Goal: Task Accomplishment & Management: Complete application form

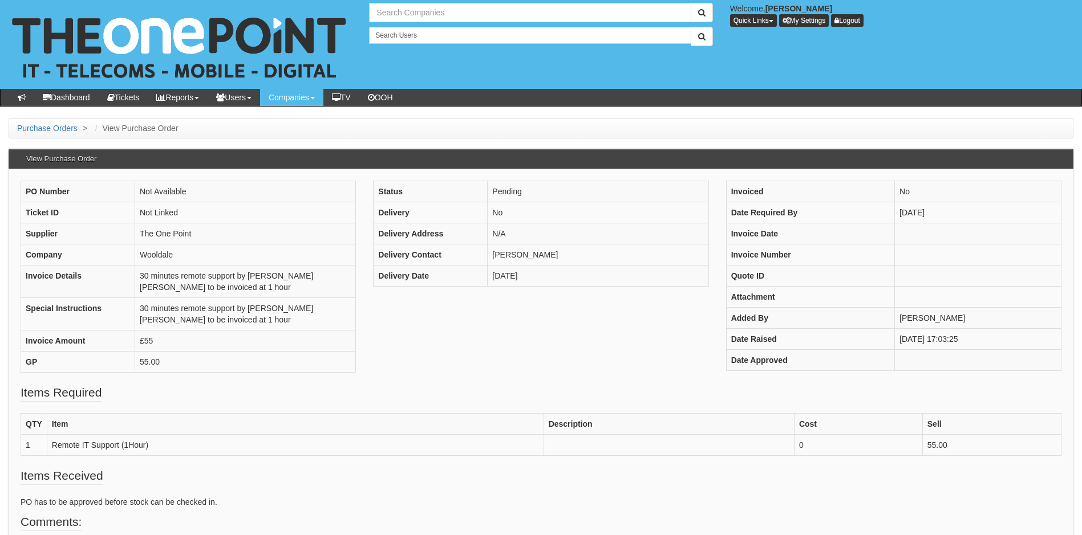
drag, startPoint x: 0, startPoint y: 0, endPoint x: 405, endPoint y: 14, distance: 405.7
click at [405, 14] on input "text" at bounding box center [530, 12] width 322 height 19
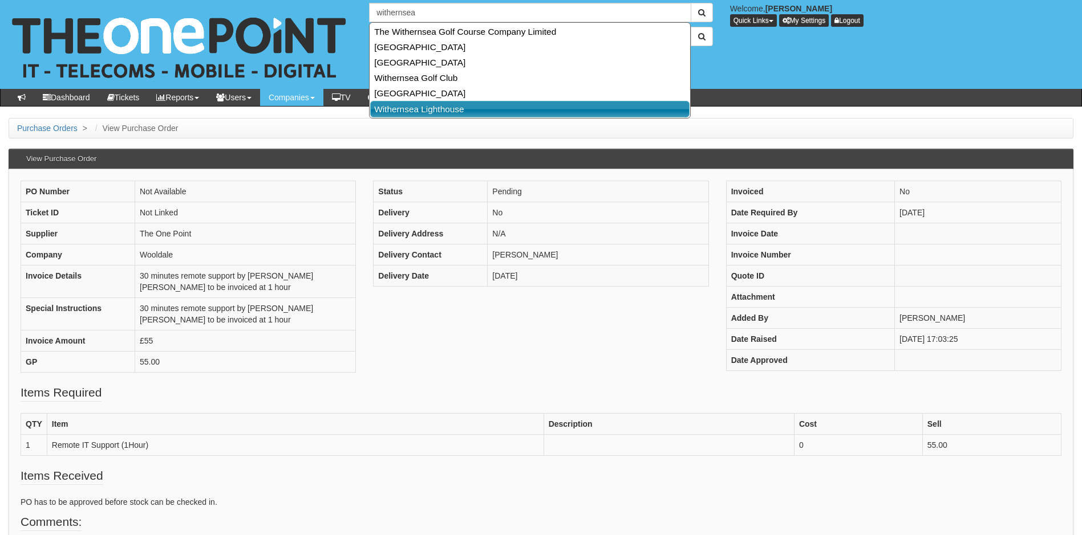
click at [413, 109] on link "Withernsea Lighthouse" at bounding box center [529, 109] width 319 height 17
type input "Withernsea Lighthouse"
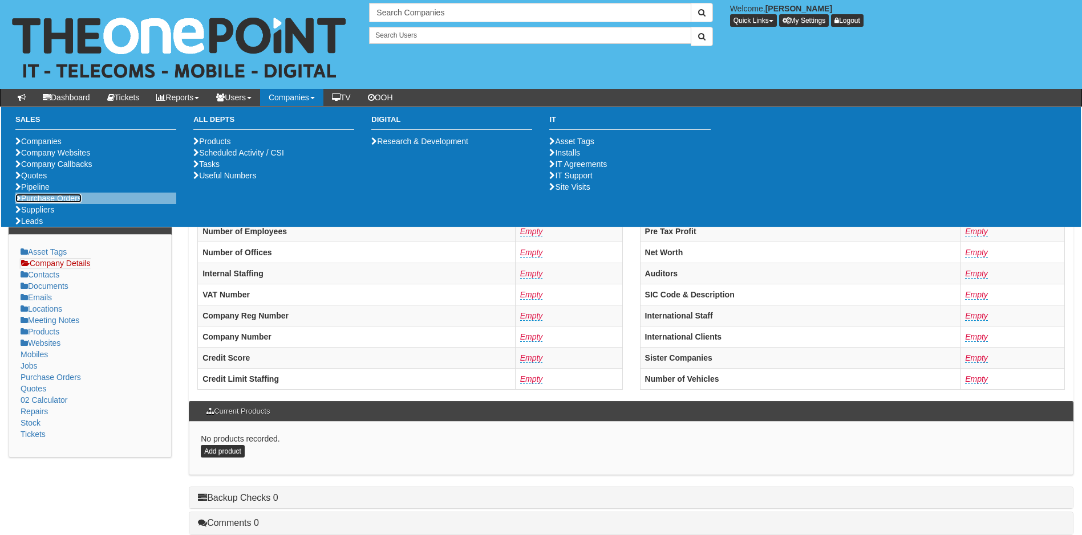
click at [52, 203] on link "Purchase Orders" at bounding box center [48, 198] width 66 height 9
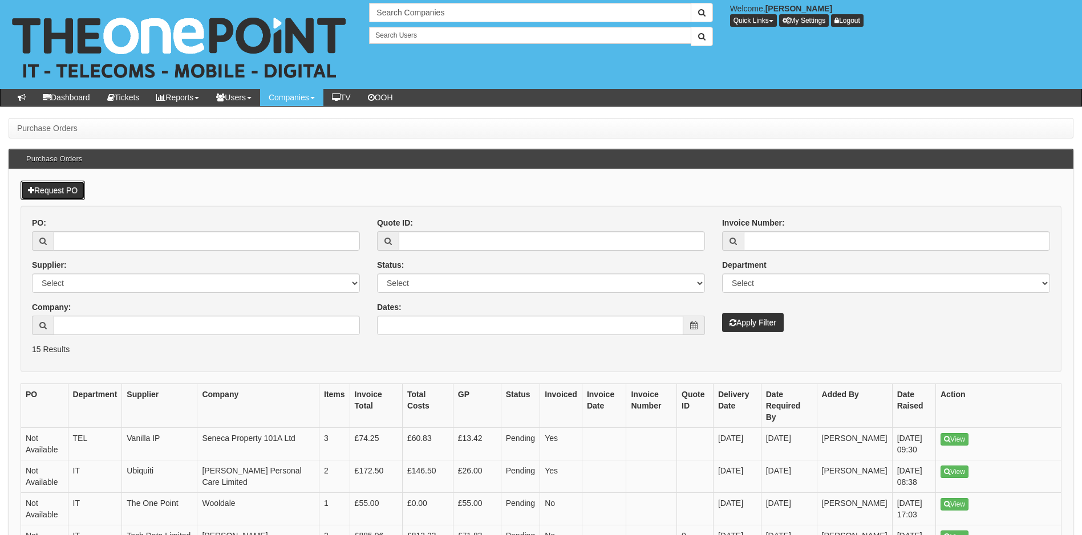
click at [62, 188] on link "Request PO" at bounding box center [53, 190] width 64 height 19
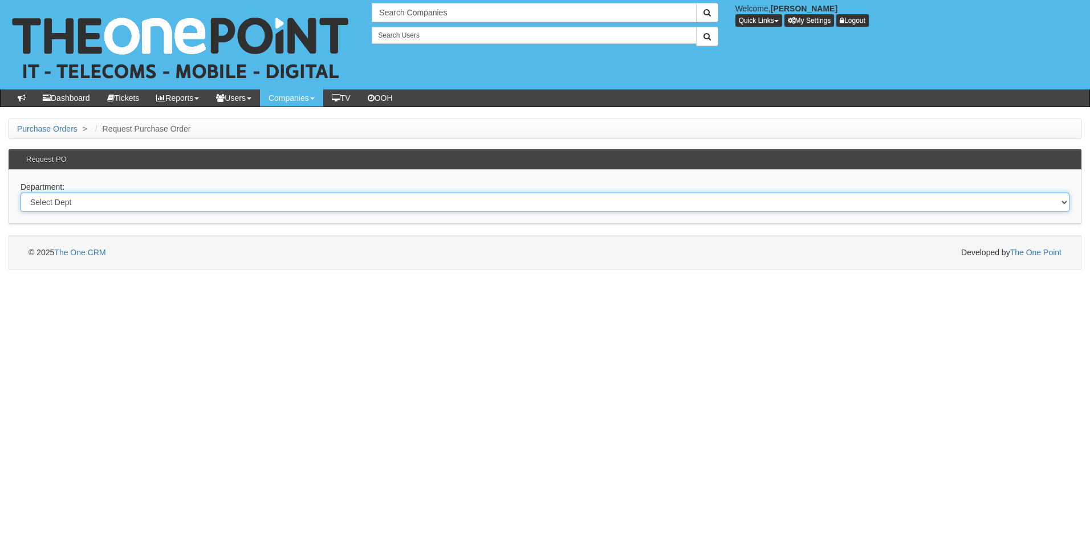
click at [111, 198] on select "Select Dept Digital Internal IT Mobiles Marketing Telecoms" at bounding box center [545, 202] width 1049 height 19
select select "?pipeID=&dept=IT"
click at [21, 193] on select "Select Dept Digital Internal IT Mobiles Marketing Telecoms" at bounding box center [545, 202] width 1049 height 19
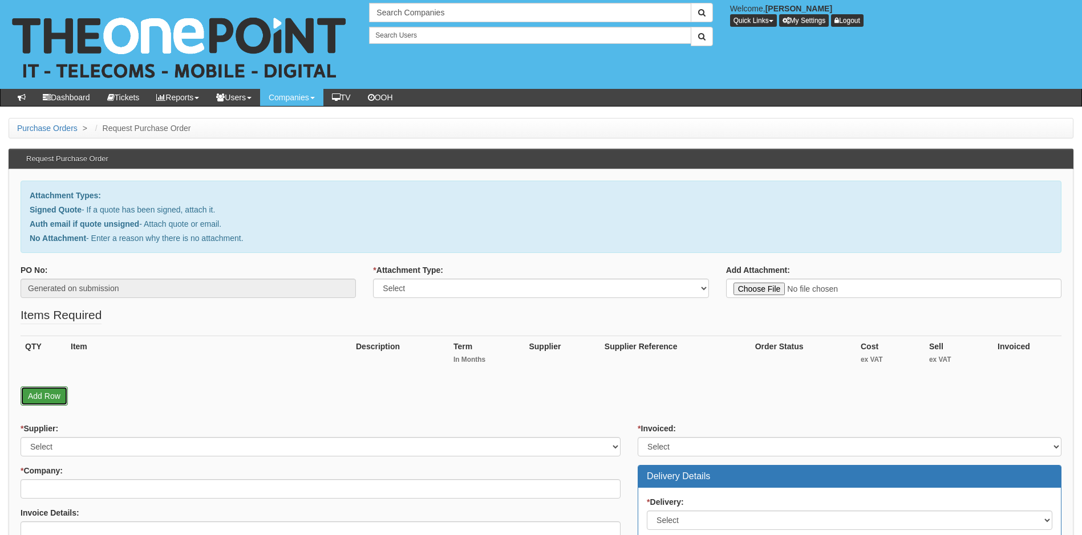
click at [41, 396] on link "Add Row" at bounding box center [44, 396] width 47 height 19
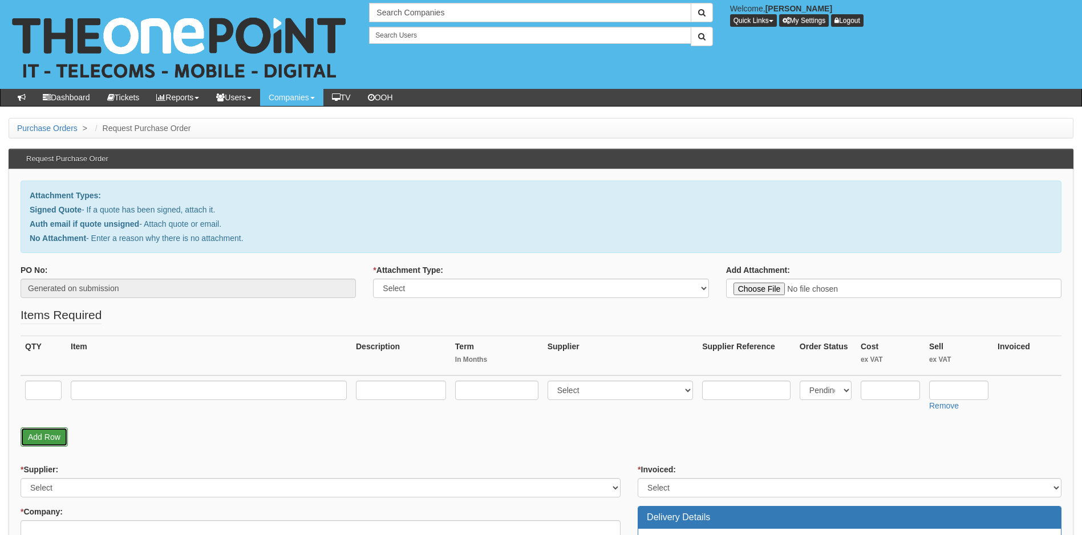
click at [43, 440] on link "Add Row" at bounding box center [44, 437] width 47 height 19
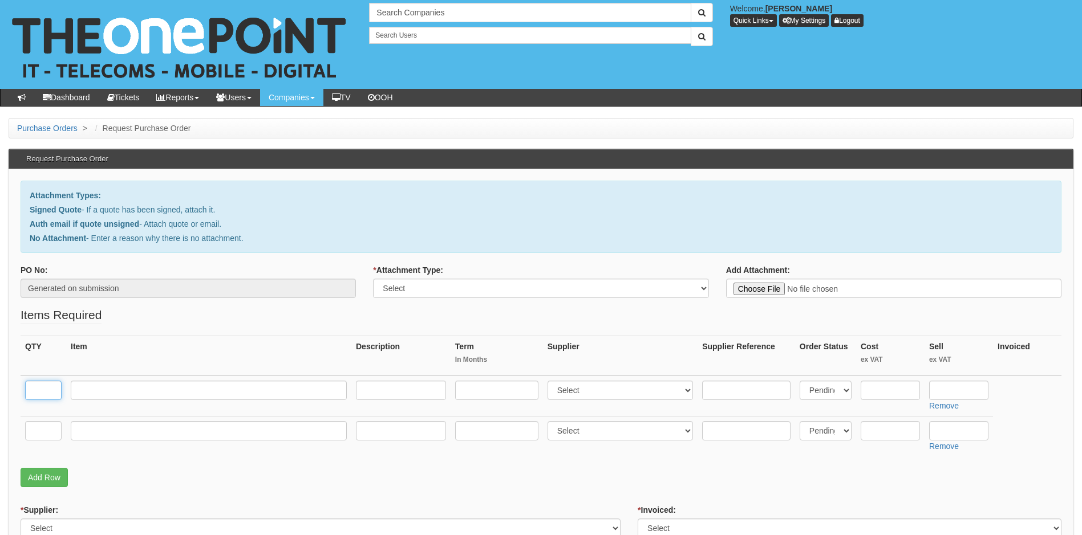
click at [46, 395] on input "text" at bounding box center [43, 390] width 36 height 19
type input "1"
click at [51, 429] on input "text" at bounding box center [43, 430] width 36 height 19
type input "1"
click at [98, 431] on input "text" at bounding box center [209, 430] width 276 height 19
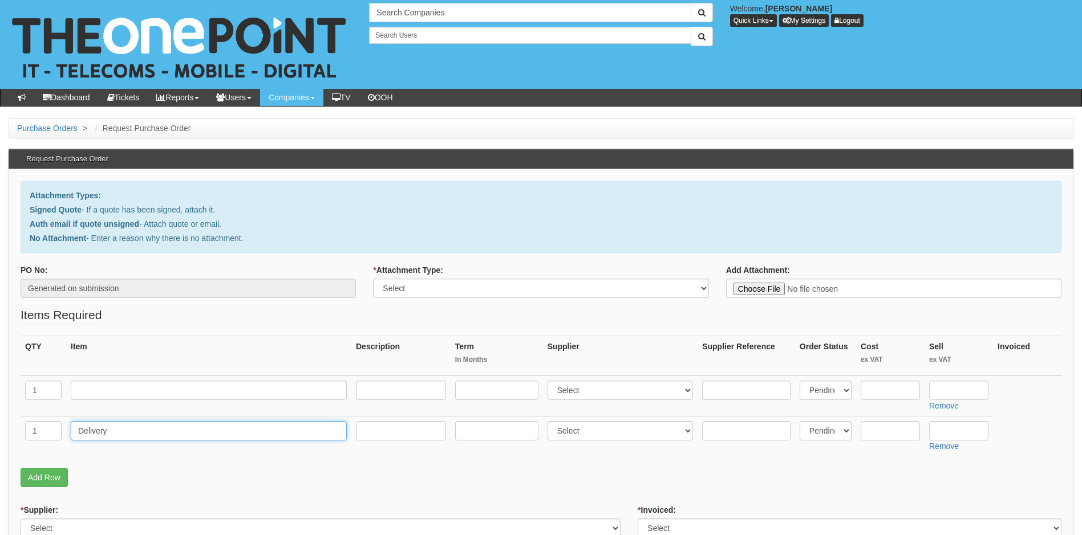
type input "Delivery"
click at [106, 389] on input "text" at bounding box center [209, 390] width 276 height 19
click at [89, 396] on input "text" at bounding box center [209, 390] width 276 height 19
paste input "Lenovo ThinkCentre M70q Gen 5"
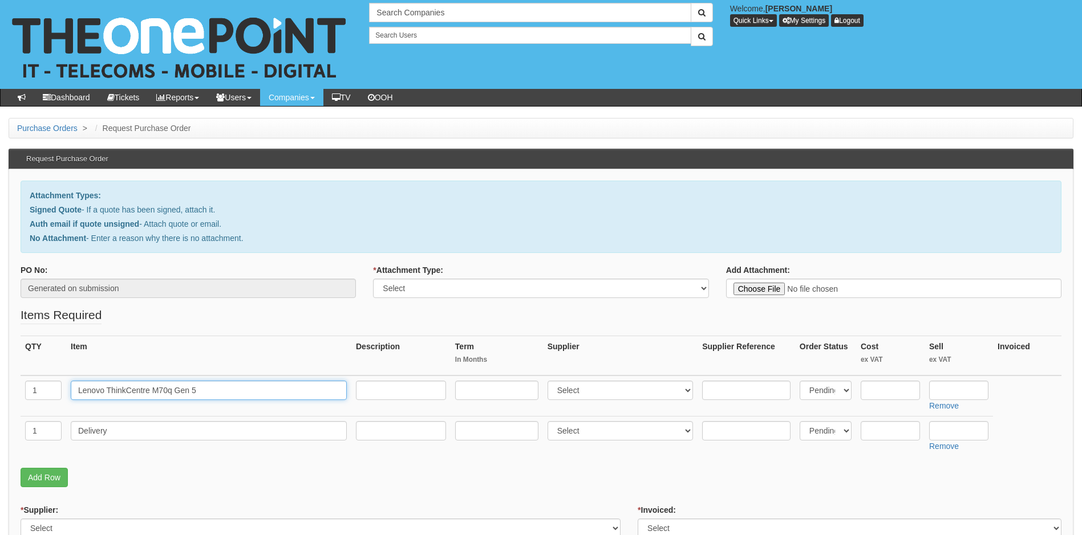
type input "Lenovo ThinkCentre M70q Gen 5"
click at [390, 391] on input "text" at bounding box center [401, 390] width 90 height 19
type input "16GB"
click at [655, 391] on select "Select 123 REG.co.uk 1Password 3 4Gon AA Jones Electric Ltd Abzorb Access Group…" at bounding box center [620, 390] width 146 height 19
select select "19"
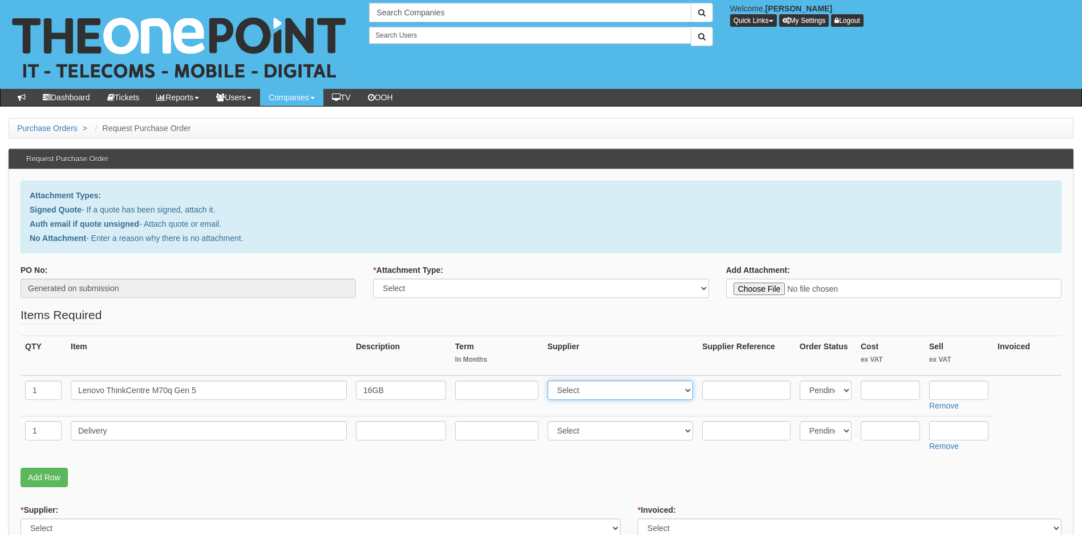
click at [550, 381] on select "Select 123 REG.co.uk 1Password 3 4Gon AA Jones Electric Ltd Abzorb Access Group…" at bounding box center [620, 390] width 146 height 19
click at [613, 431] on select "Select 123 REG.co.uk 1Password 3 4Gon AA Jones Electric Ltd Abzorb Access Group…" at bounding box center [620, 430] width 146 height 19
select select "19"
click at [550, 421] on select "Select 123 REG.co.uk 1Password 3 4Gon AA Jones Electric Ltd Abzorb Access Group…" at bounding box center [620, 430] width 146 height 19
click at [887, 387] on input "text" at bounding box center [889, 390] width 59 height 19
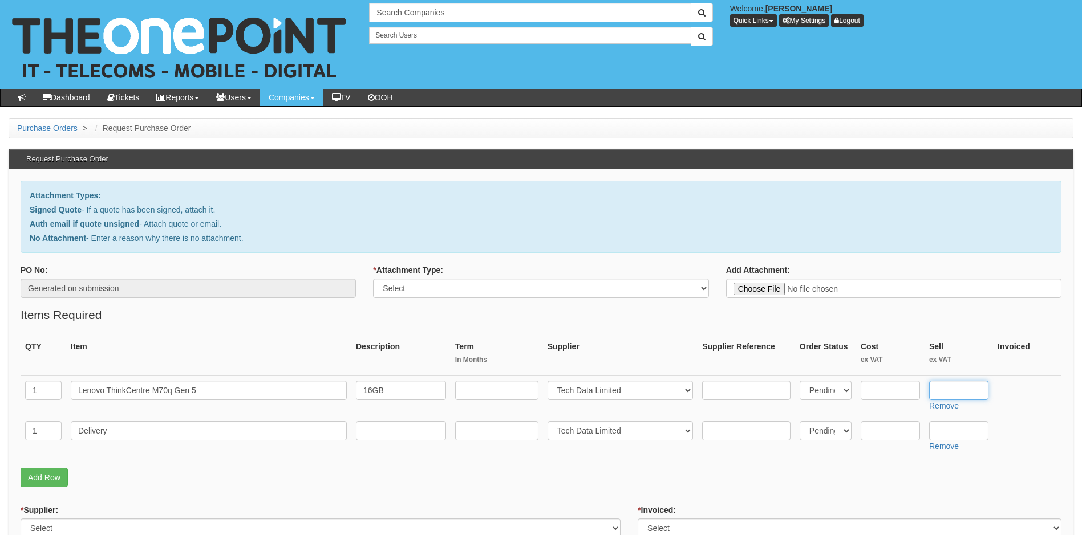
click at [942, 389] on input "text" at bounding box center [958, 390] width 59 height 19
type input "584.27"
click at [958, 431] on input "text" at bounding box center [958, 430] width 59 height 19
type input "12.50"
click at [868, 488] on fieldset "Items Required QTY Item Description Term In Months Supplier Supplier Reference …" at bounding box center [541, 400] width 1041 height 186
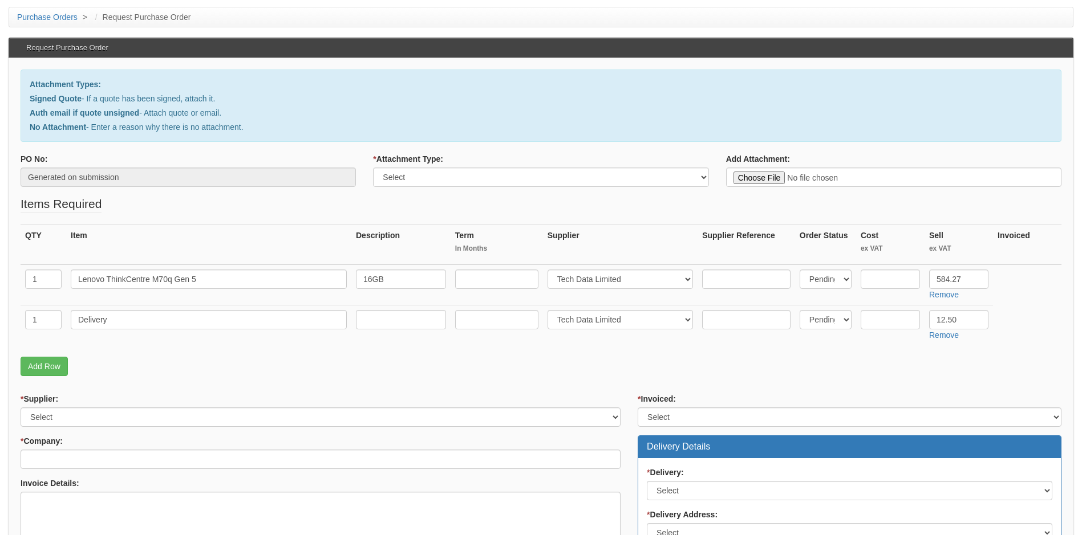
scroll to position [228, 0]
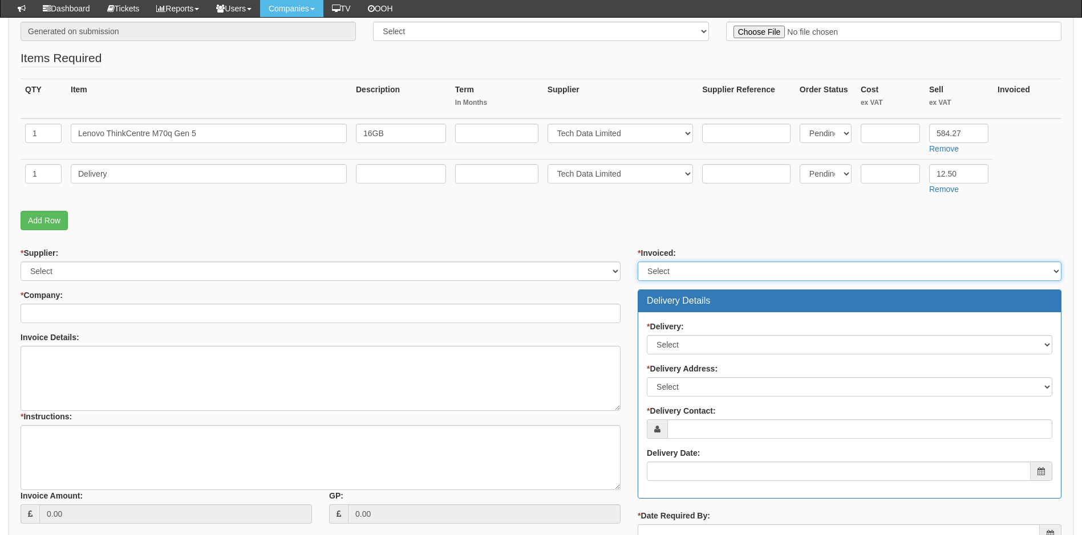
click at [709, 264] on select "Select Yes No N/A STB (part of order)" at bounding box center [850, 271] width 424 height 19
select select "2"
click at [638, 262] on select "Select Yes No N/A STB (part of order)" at bounding box center [850, 271] width 424 height 19
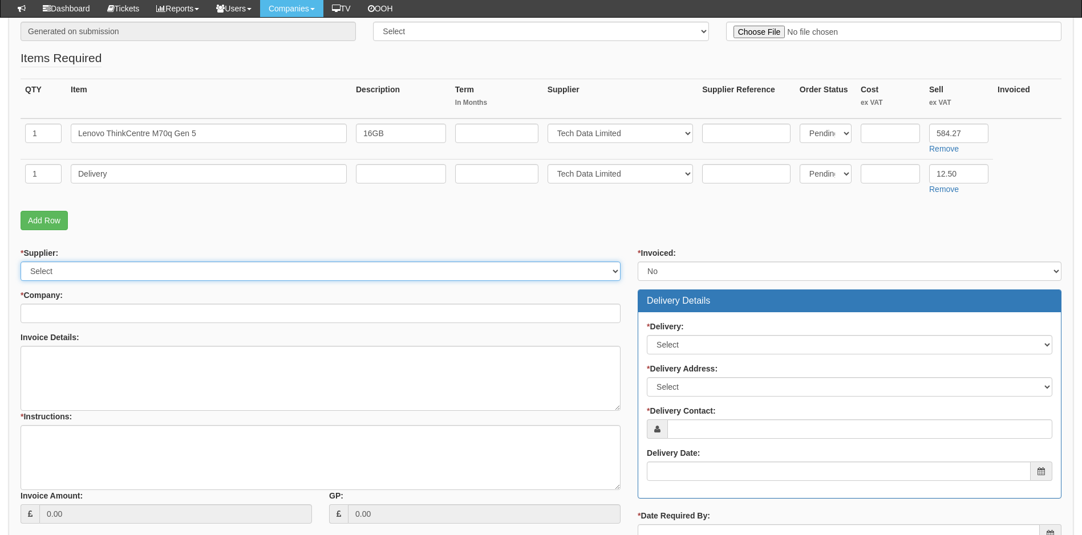
click at [440, 271] on select "Select 123 REG.co.uk 1Password 3 4Gon AA Jones Electric Ltd Abzorb Access Group…" at bounding box center [321, 271] width 600 height 19
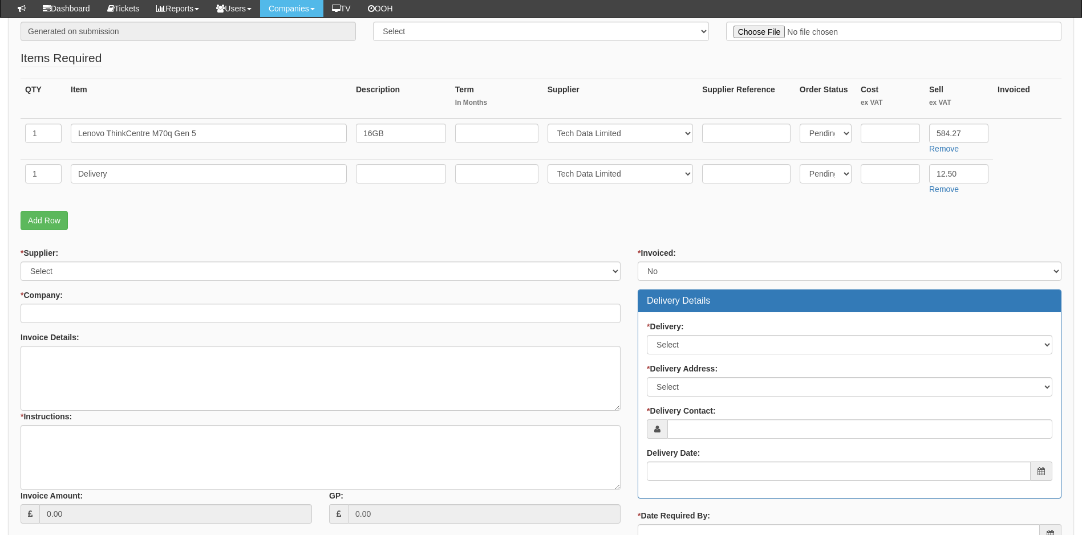
click at [355, 295] on div "* Company:" at bounding box center [321, 307] width 600 height 34
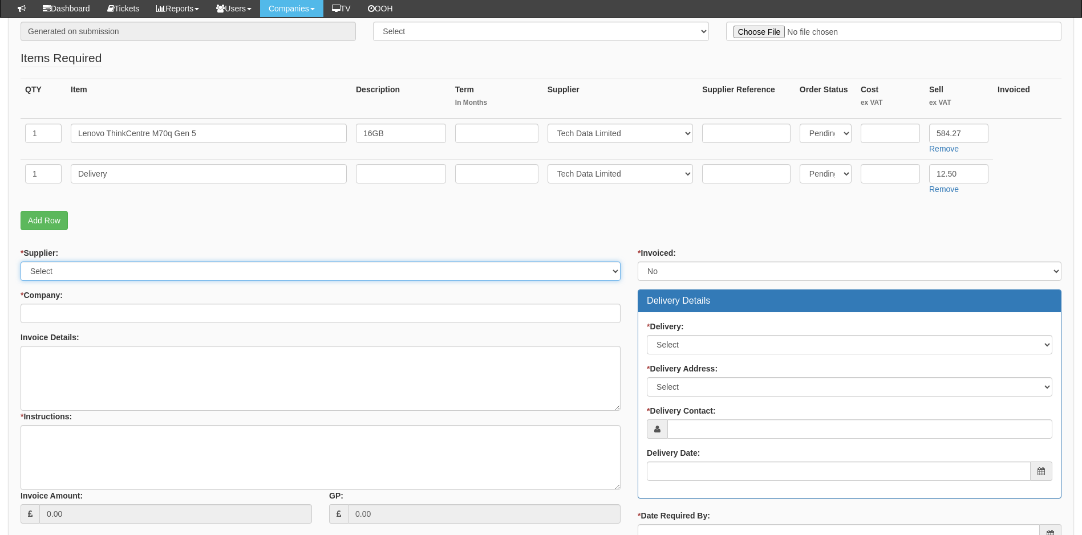
click at [324, 271] on select "Select 123 REG.co.uk 1Password 3 4Gon AA Jones Electric Ltd Abzorb Access Group…" at bounding box center [321, 271] width 600 height 19
select select "19"
click at [21, 262] on select "Select 123 REG.co.uk 1Password 3 4Gon AA Jones Electric Ltd Abzorb Access Group…" at bounding box center [321, 271] width 600 height 19
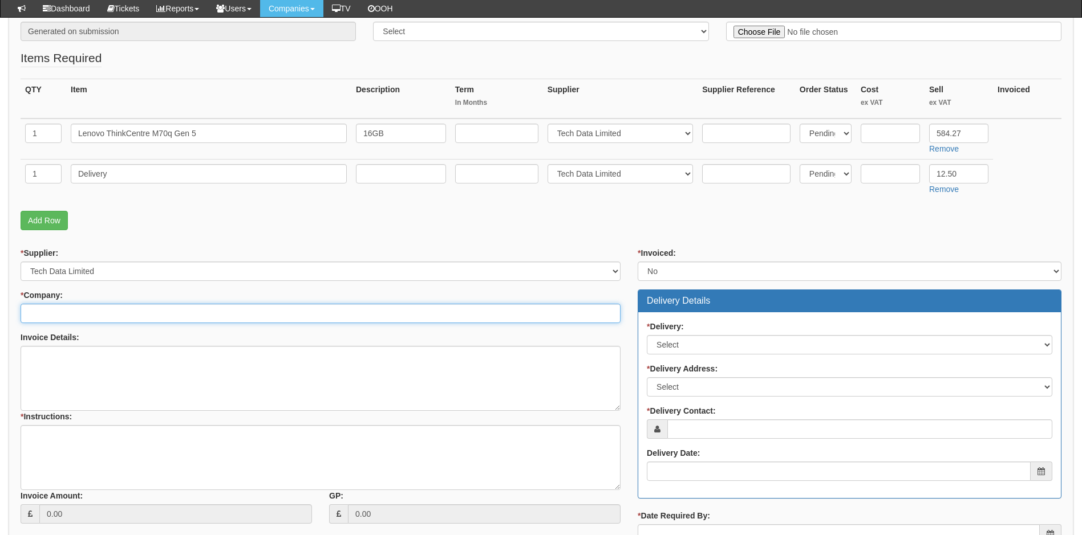
click at [68, 311] on input "* Company:" at bounding box center [321, 313] width 600 height 19
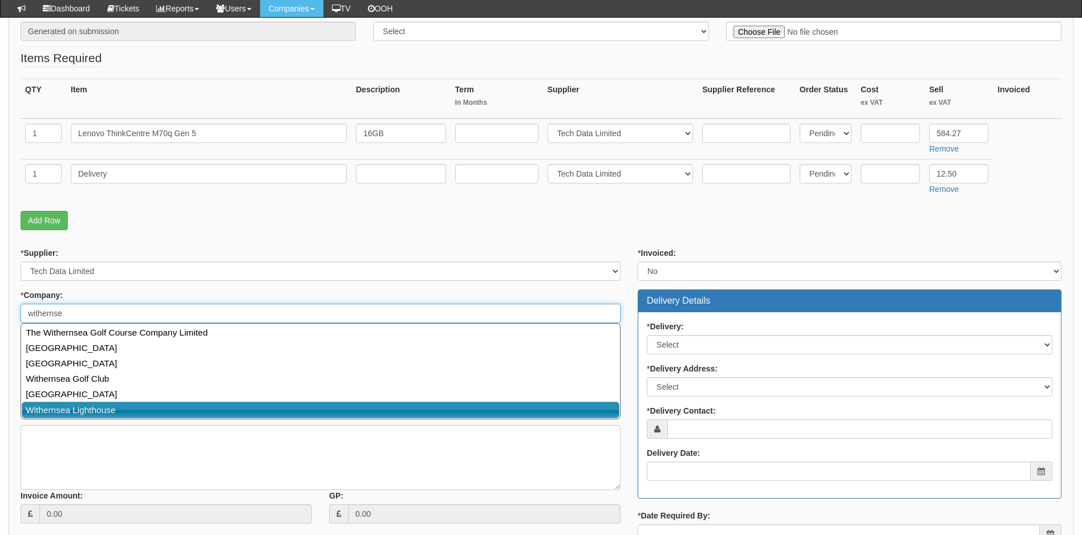
click at [69, 413] on link "Withernsea Lighthouse" at bounding box center [321, 410] width 598 height 17
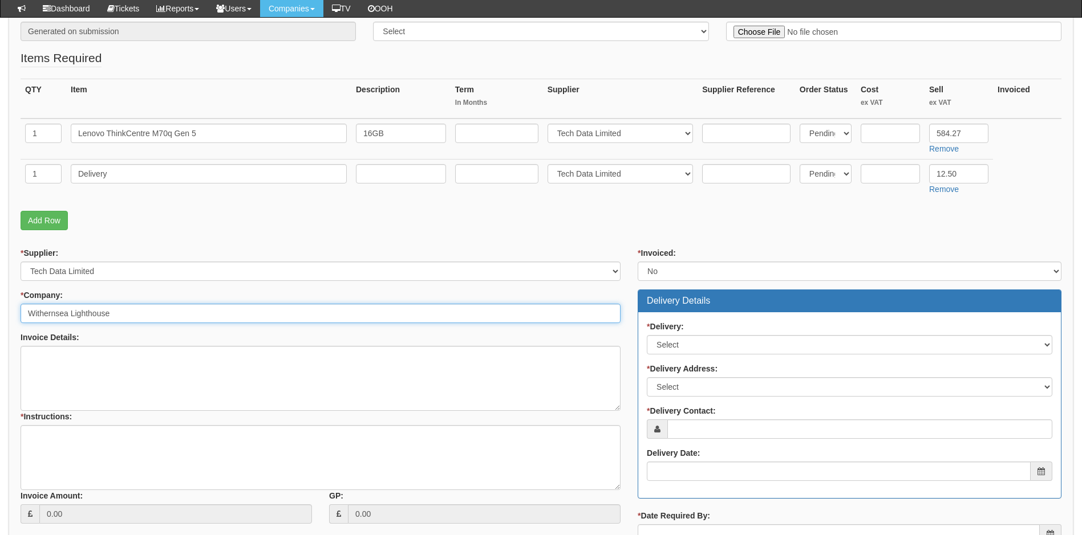
type input "Withernsea Lighthouse"
click at [99, 355] on textarea "Invoice Details:" at bounding box center [321, 378] width 600 height 65
click at [697, 344] on select "Select No Not Applicable Yes" at bounding box center [849, 344] width 405 height 19
select select "1"
click at [647, 335] on select "Select No Not Applicable Yes" at bounding box center [849, 344] width 405 height 19
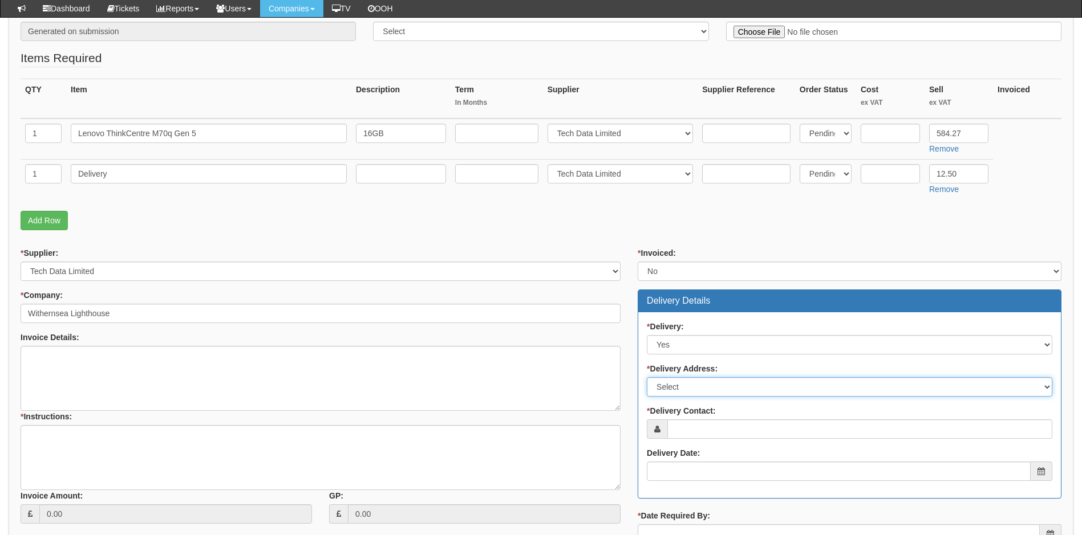
click at [687, 384] on select "Select Not Applicable Main Address - HU19 2DY Other" at bounding box center [849, 386] width 405 height 19
select select "other"
click at [647, 377] on select "Select Not Applicable Main Address - HU19 2DY Other" at bounding box center [849, 386] width 405 height 19
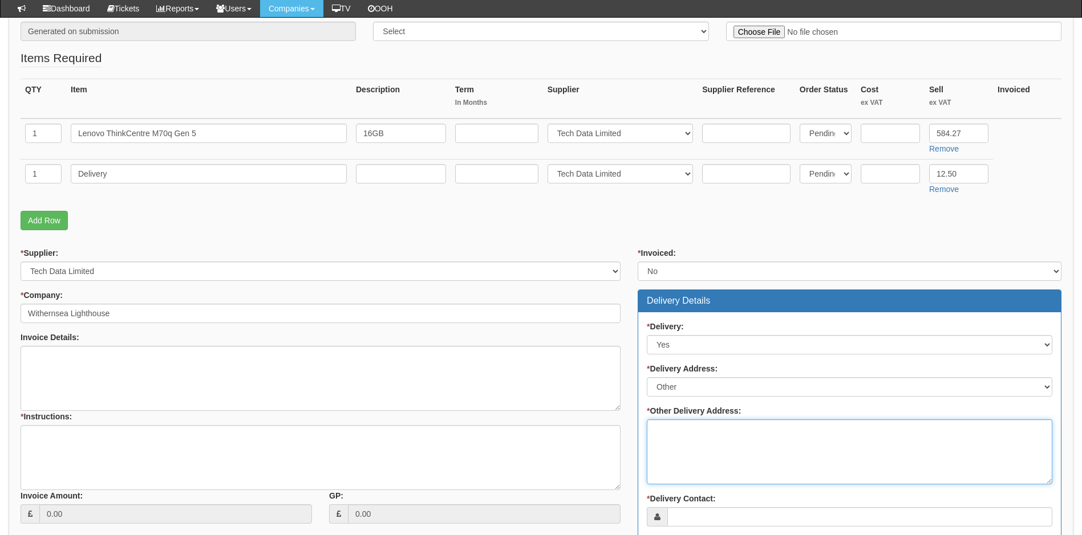
click at [680, 433] on textarea "* Other Delivery Address:" at bounding box center [849, 452] width 405 height 65
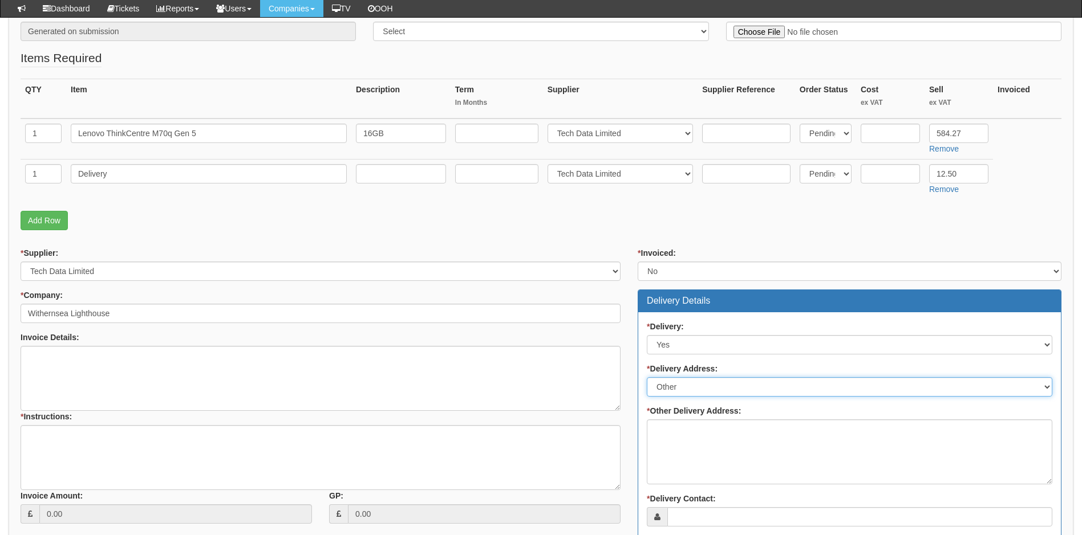
click at [683, 389] on select "Select Not Applicable Main Address - HU19 2DY Other" at bounding box center [849, 386] width 405 height 19
click at [647, 377] on select "Select Not Applicable Main Address - HU19 2DY Other" at bounding box center [849, 386] width 405 height 19
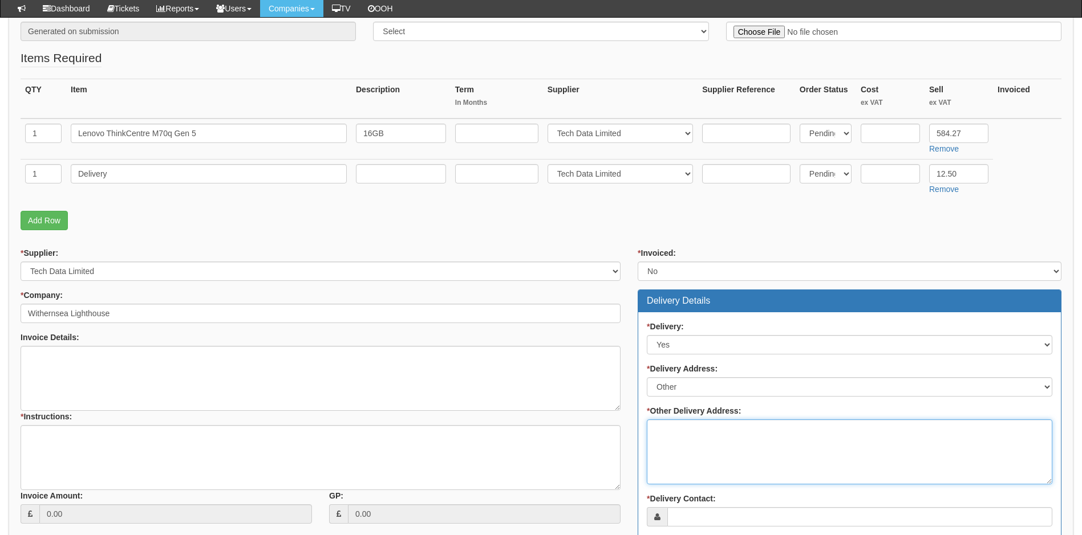
click at [704, 438] on textarea "* Other Delivery Address:" at bounding box center [849, 452] width 405 height 65
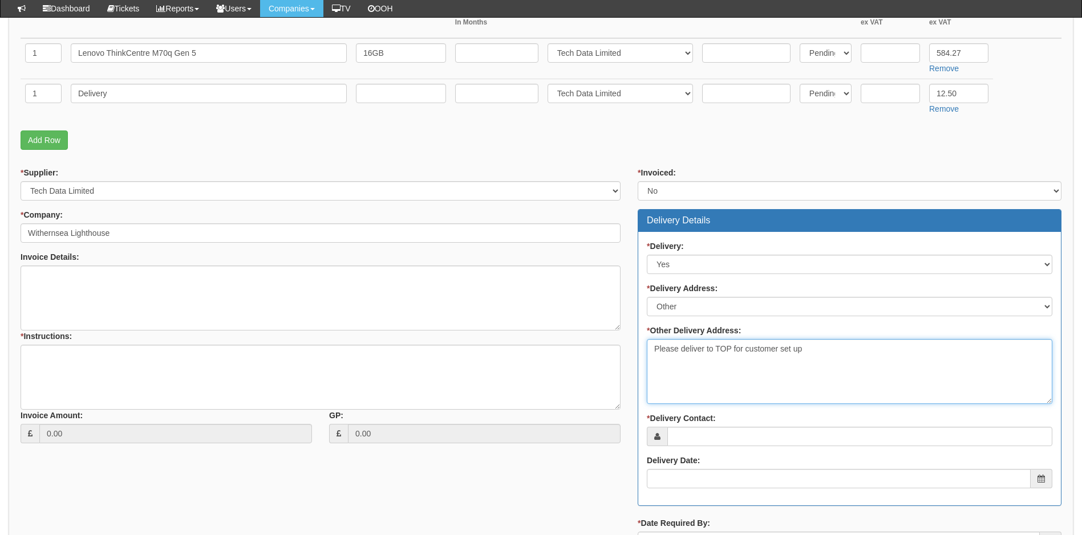
scroll to position [456, 0]
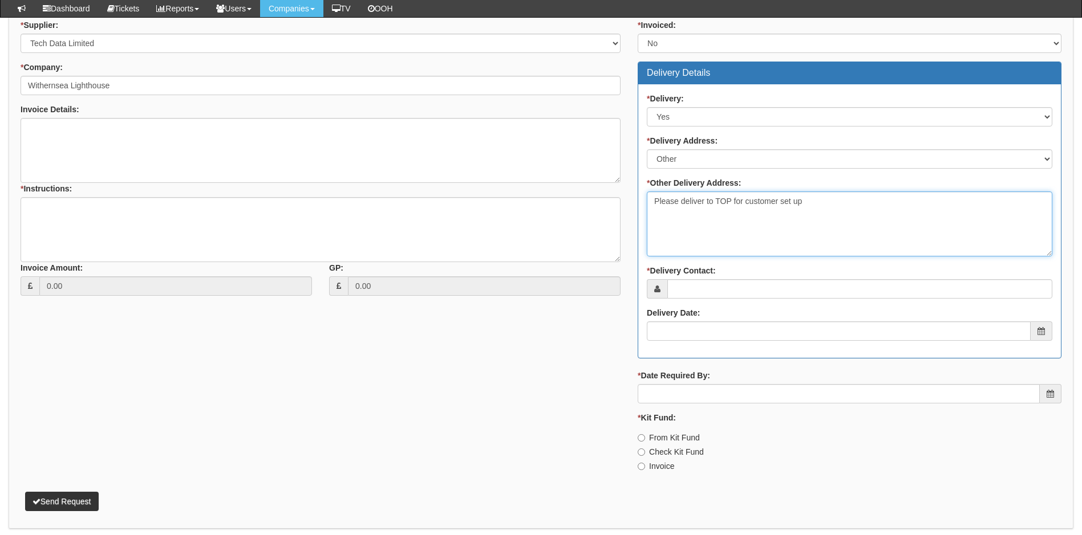
type textarea "Please deliver to TOP for customer set up"
click at [711, 297] on input "* Delivery Contact:" at bounding box center [859, 288] width 385 height 19
click at [726, 288] on input "* Delivery Contact:" at bounding box center [859, 288] width 385 height 19
click at [692, 290] on input "* Delivery Contact:" at bounding box center [859, 288] width 385 height 19
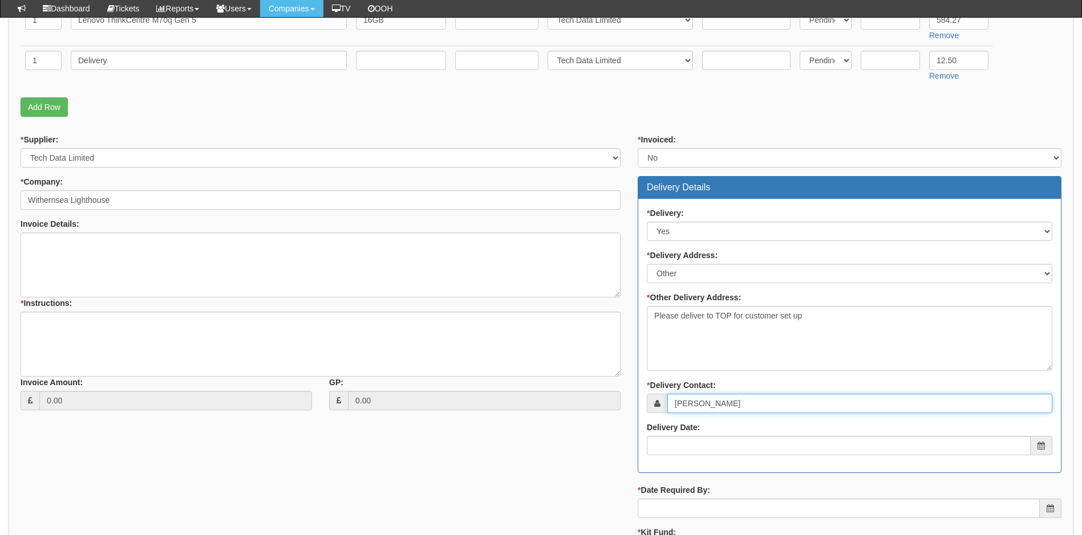
scroll to position [342, 0]
click at [699, 407] on input "Lindsay" at bounding box center [859, 402] width 385 height 19
click at [723, 404] on input "Lindsey" at bounding box center [859, 402] width 385 height 19
type input "[PERSON_NAME]"
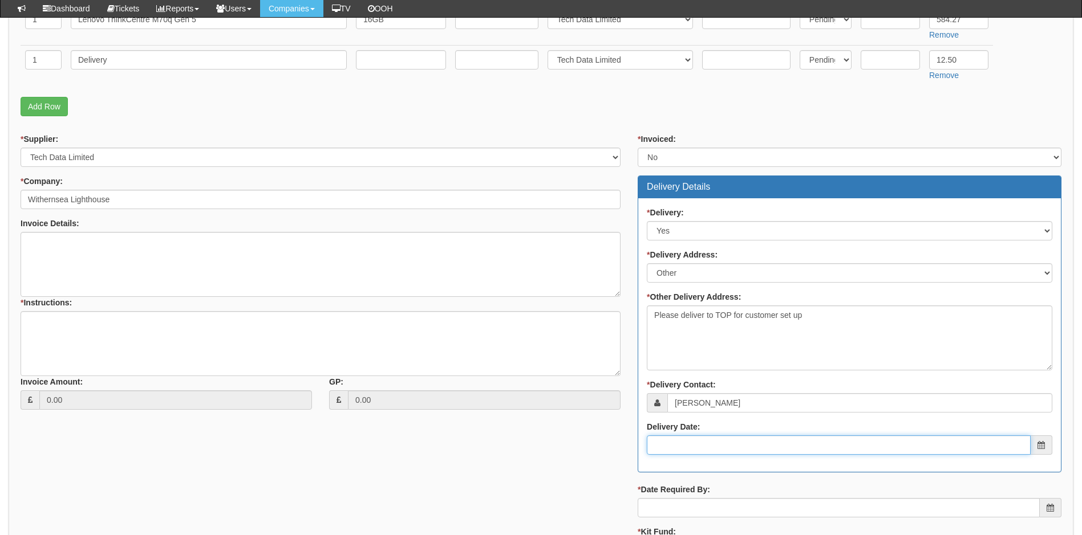
click at [689, 452] on input "Delivery Date:" at bounding box center [839, 445] width 384 height 19
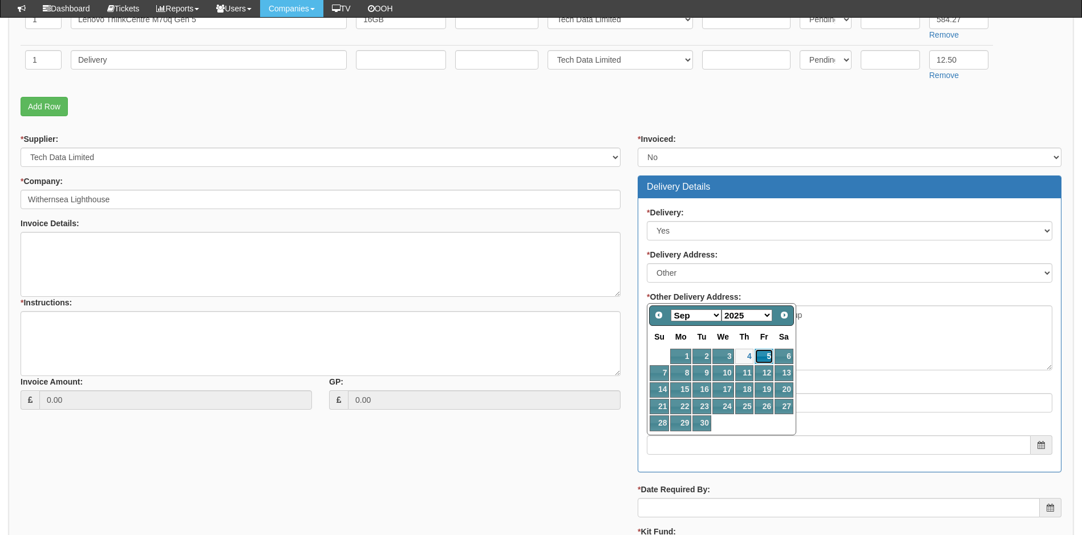
click at [768, 356] on link "5" at bounding box center [763, 356] width 18 height 15
type input "2025-09-05"
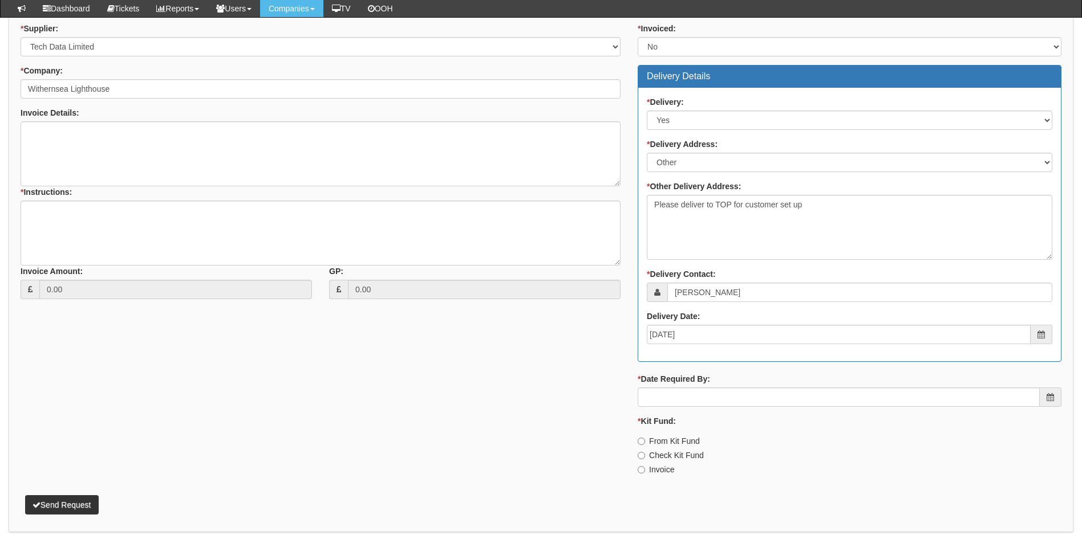
scroll to position [456, 0]
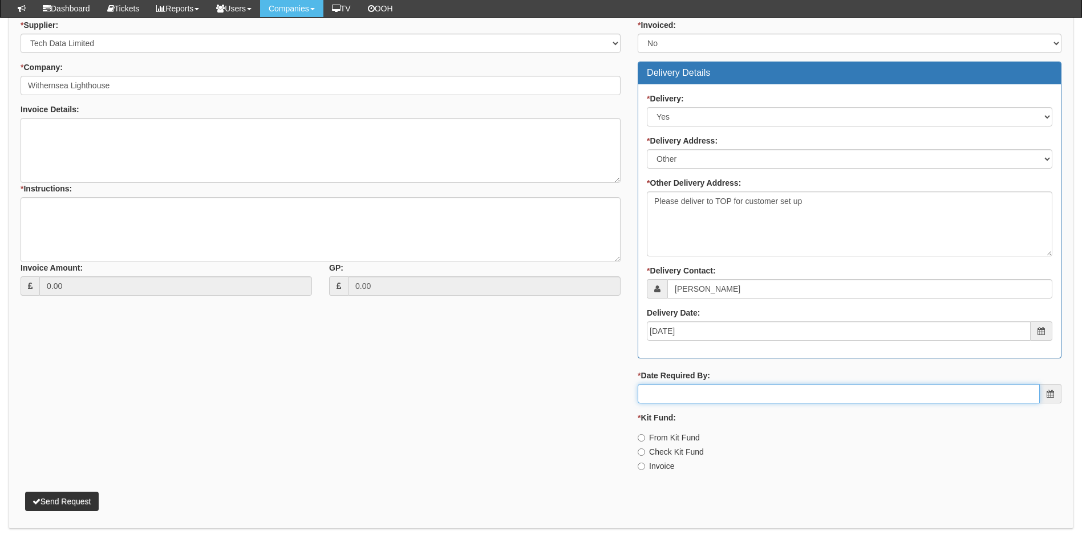
click at [710, 399] on input "* Date Required By:" at bounding box center [839, 393] width 402 height 19
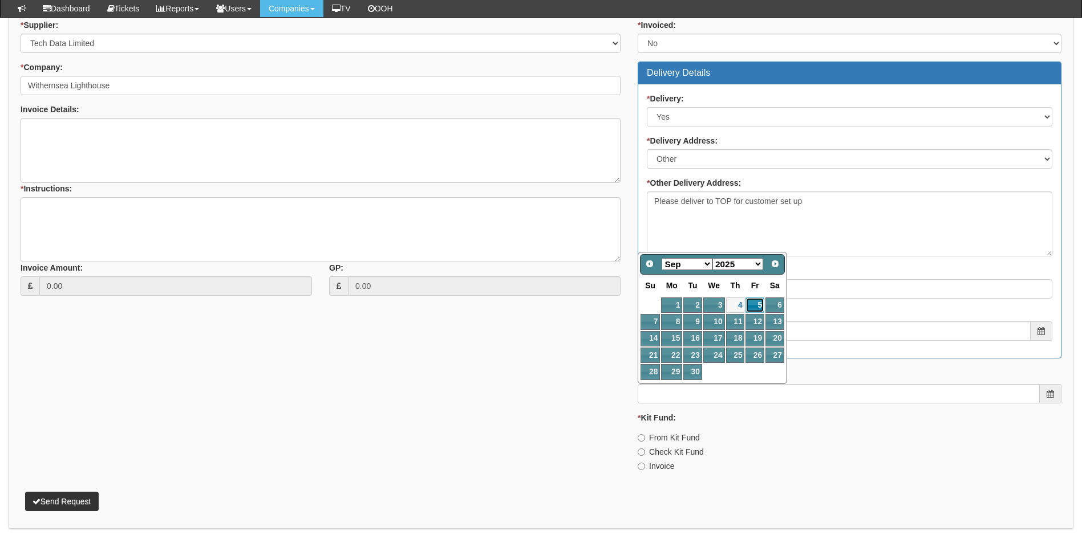
click at [758, 305] on link "5" at bounding box center [754, 305] width 18 height 15
type input "2025-09-05"
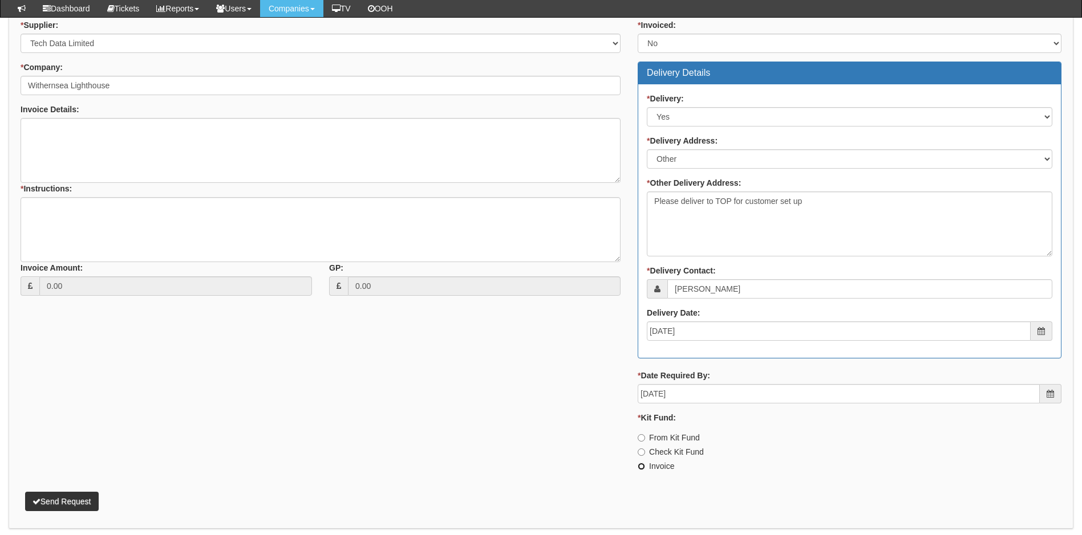
click at [644, 466] on input "Invoice" at bounding box center [641, 466] width 7 height 7
radio input "true"
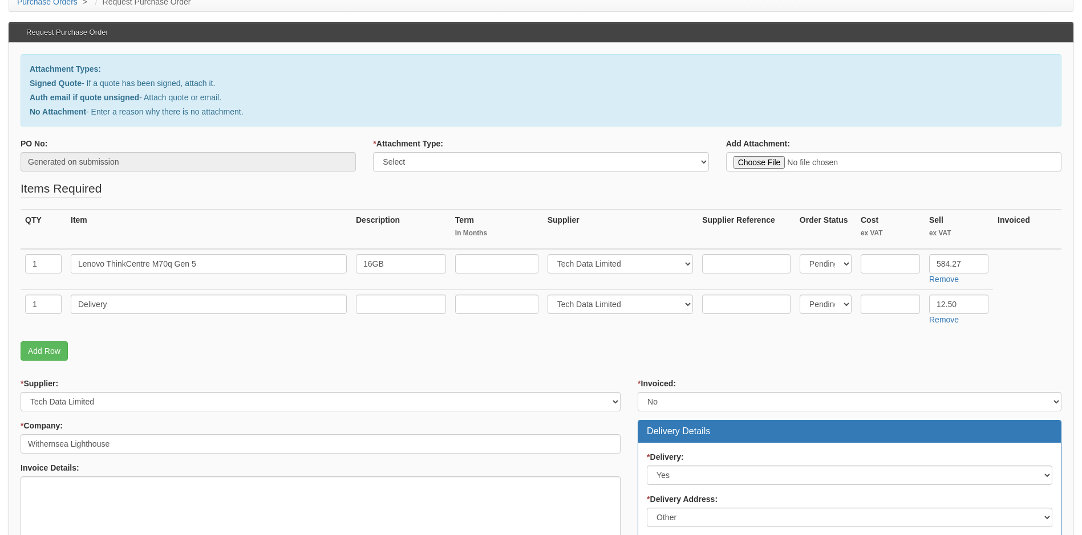
scroll to position [0, 0]
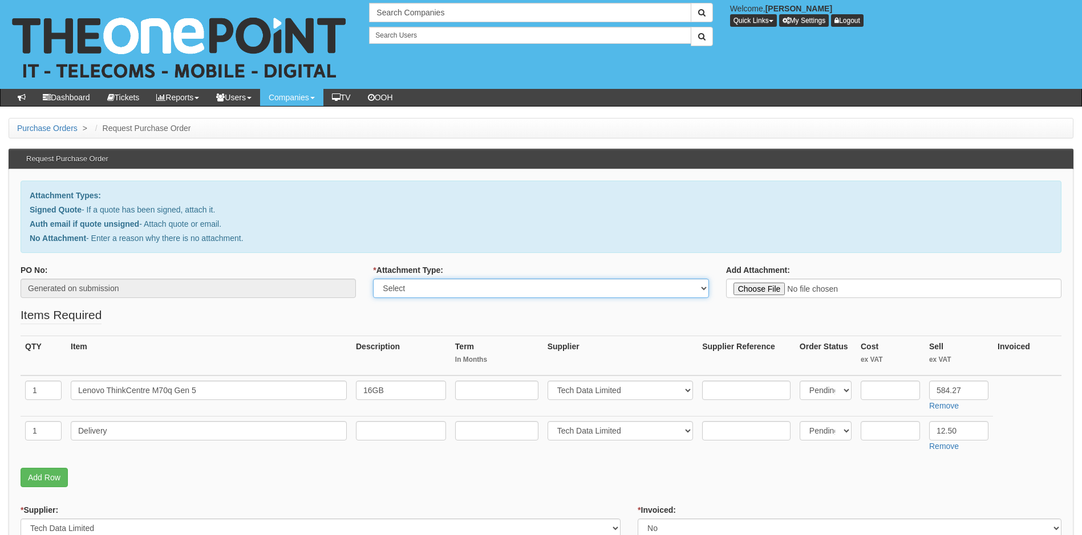
click at [486, 290] on select "Select Signed Quote Auth email with quote if unsigned No Attachment" at bounding box center [540, 288] width 335 height 19
select select "Signed Quote"
click at [373, 279] on select "Select Signed Quote Auth email with quote if unsigned No Attachment" at bounding box center [540, 288] width 335 height 19
type input "C:\fakepath\Withernsea Lighthouse - Windows 11 upgrade.pdf"
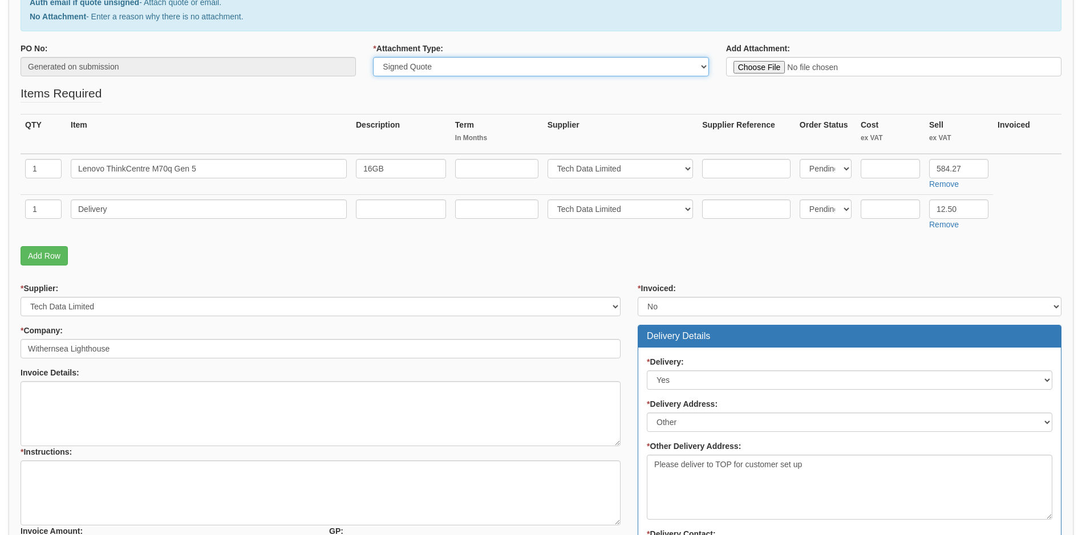
scroll to position [228, 0]
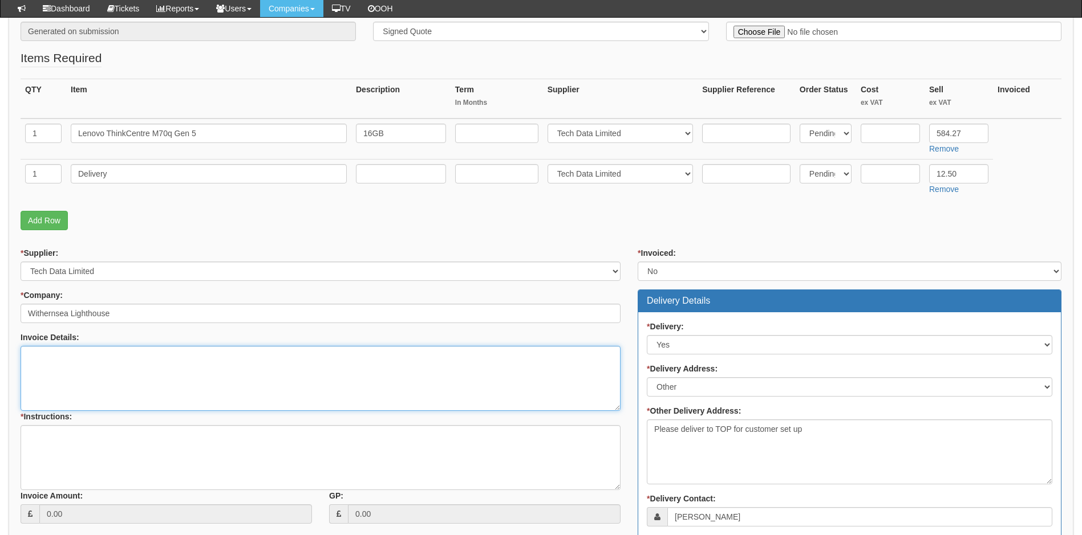
click at [82, 375] on textarea "Invoice Details:" at bounding box center [321, 378] width 600 height 65
click at [71, 454] on textarea "* Instructions:" at bounding box center [321, 457] width 600 height 65
type textarea "Please deliver to TOP to arrange customer set up for [PERSON_NAME]"
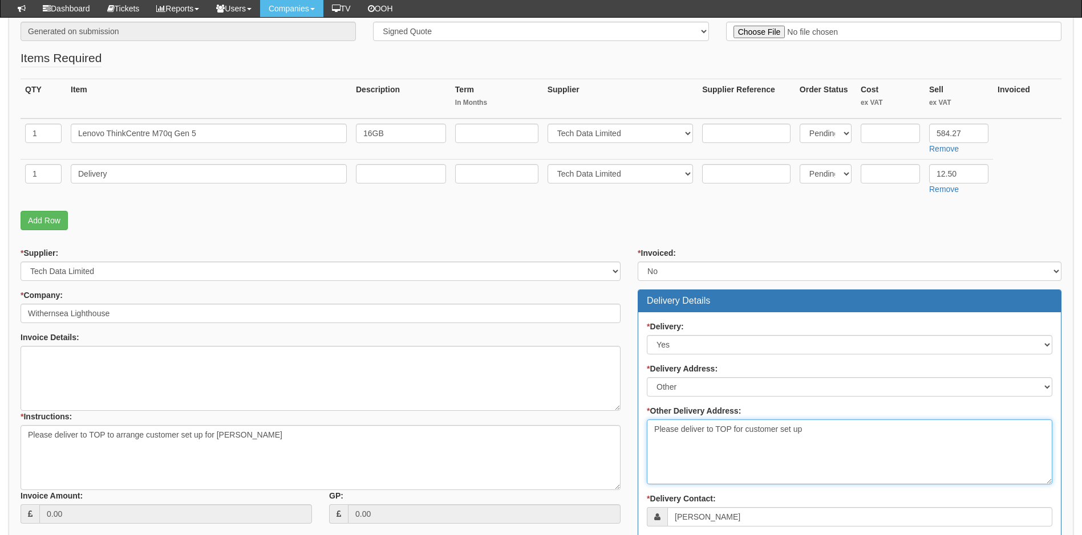
click at [809, 434] on textarea "Please deliver to TOP for customer set up" at bounding box center [849, 452] width 405 height 65
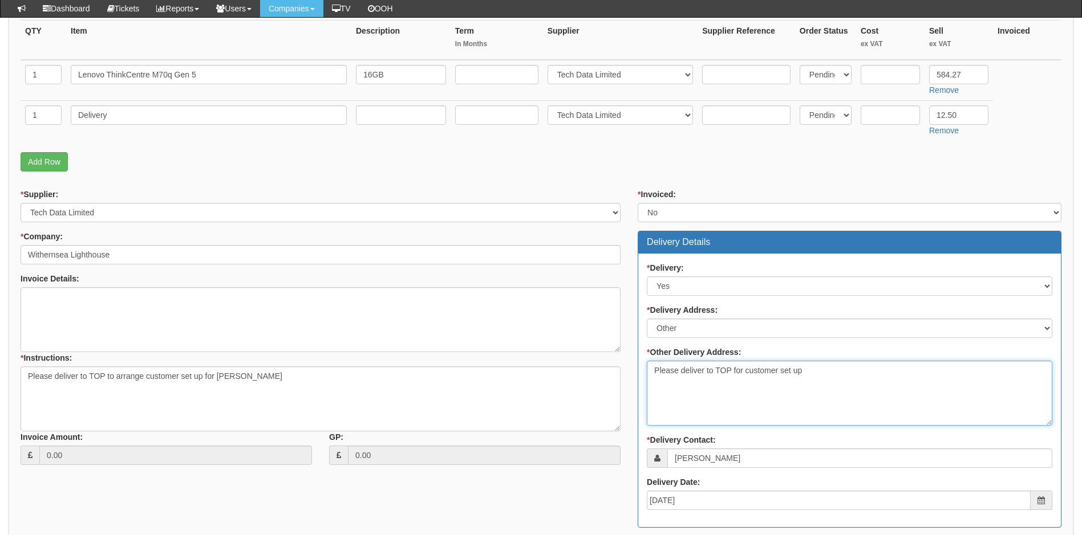
scroll to position [342, 0]
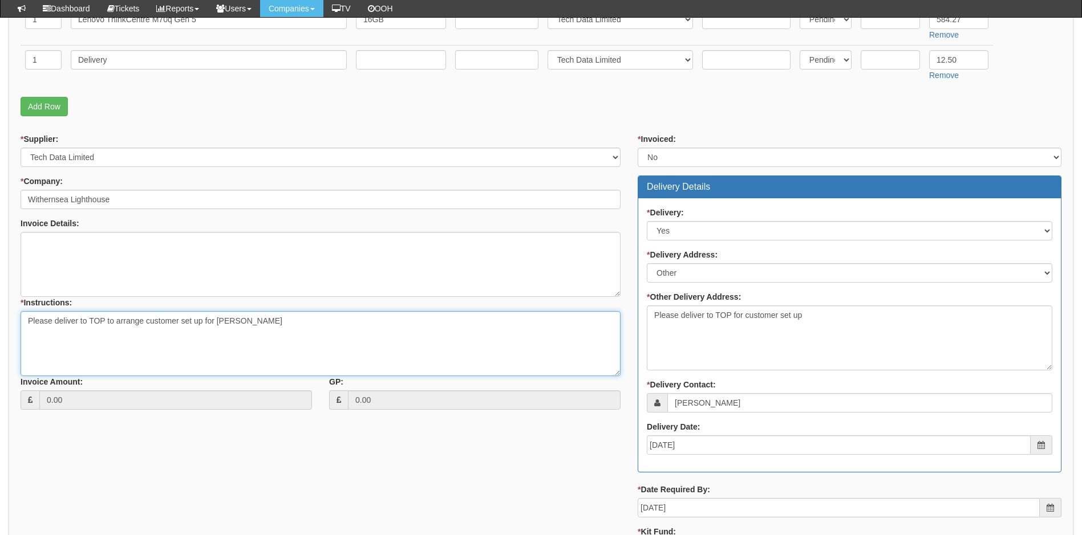
click at [268, 322] on textarea "Please deliver to TOP to arrange customer set up for [PERSON_NAME]" at bounding box center [321, 343] width 600 height 65
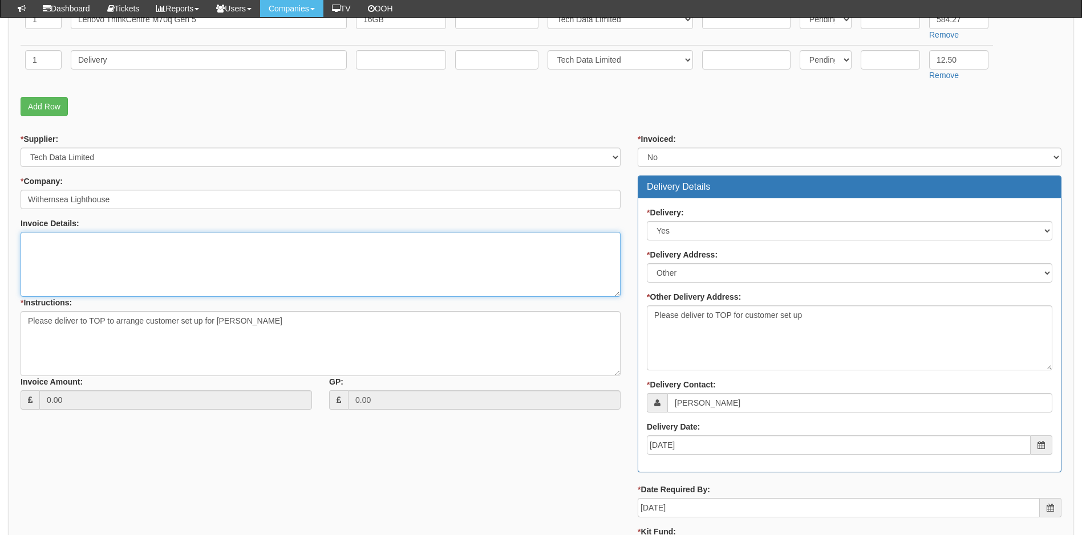
click at [90, 247] on textarea "Invoice Details:" at bounding box center [321, 264] width 600 height 65
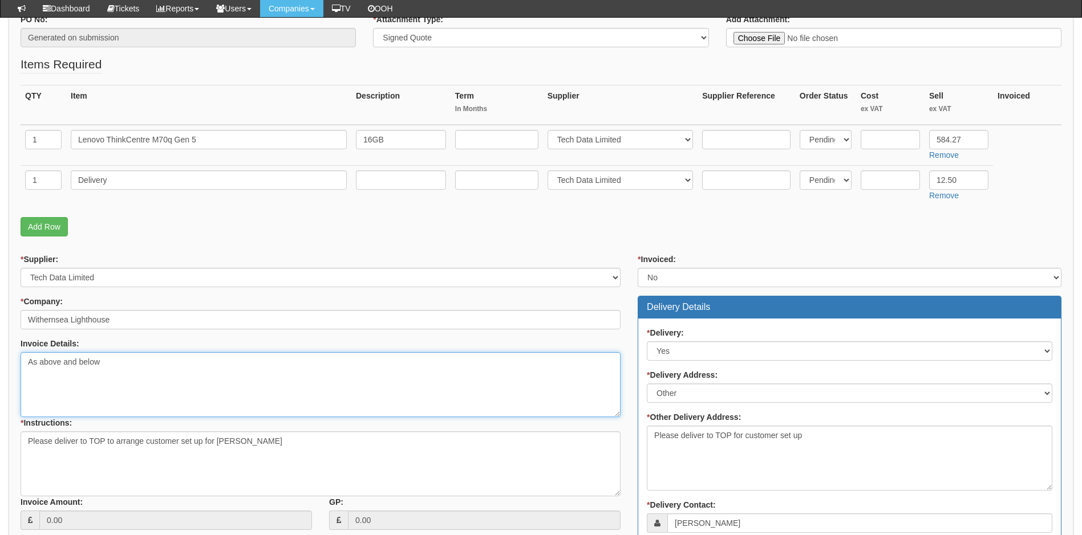
scroll to position [171, 0]
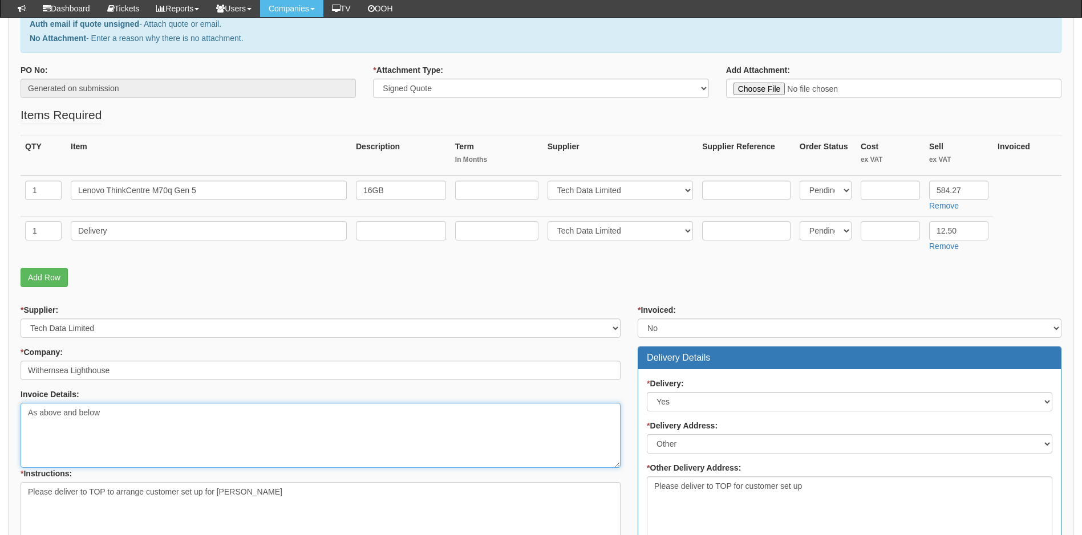
type textarea "As above and below"
drag, startPoint x: 228, startPoint y: 192, endPoint x: 74, endPoint y: 186, distance: 153.5
click at [74, 186] on input "Lenovo ThinkCentre M70q Gen 5" at bounding box center [209, 190] width 276 height 19
click at [886, 193] on input "text" at bounding box center [889, 190] width 59 height 19
type input "487.49"
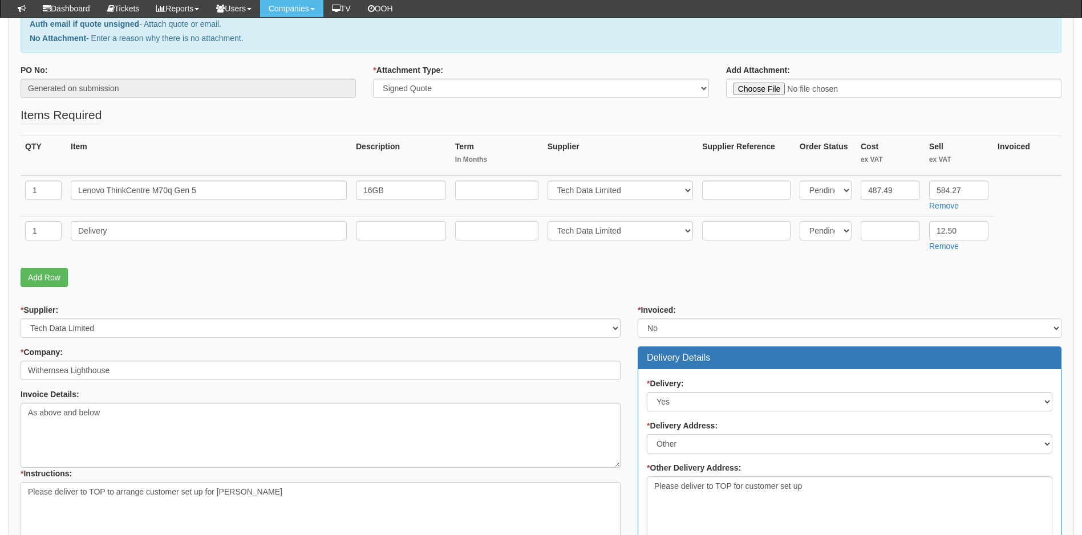
click at [848, 289] on fieldset "Items Required QTY Item Description Term In Months Supplier Supplier Reference …" at bounding box center [541, 200] width 1041 height 186
click at [264, 489] on textarea "Please deliver to TOP to arrange customer set up for [PERSON_NAME]" at bounding box center [321, 514] width 600 height 65
paste textarea "[URL][DOMAIN_NAME]"
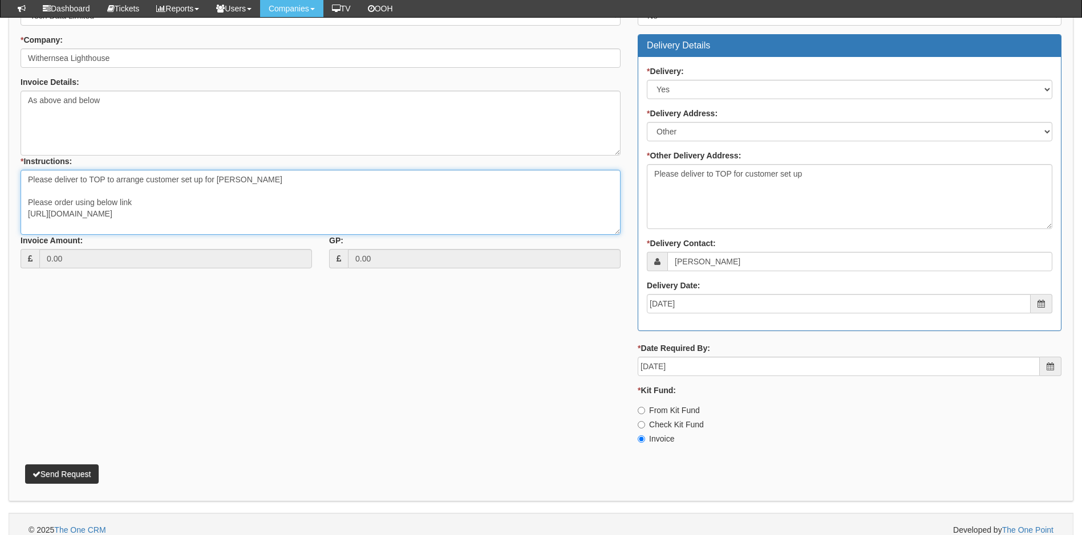
scroll to position [496, 0]
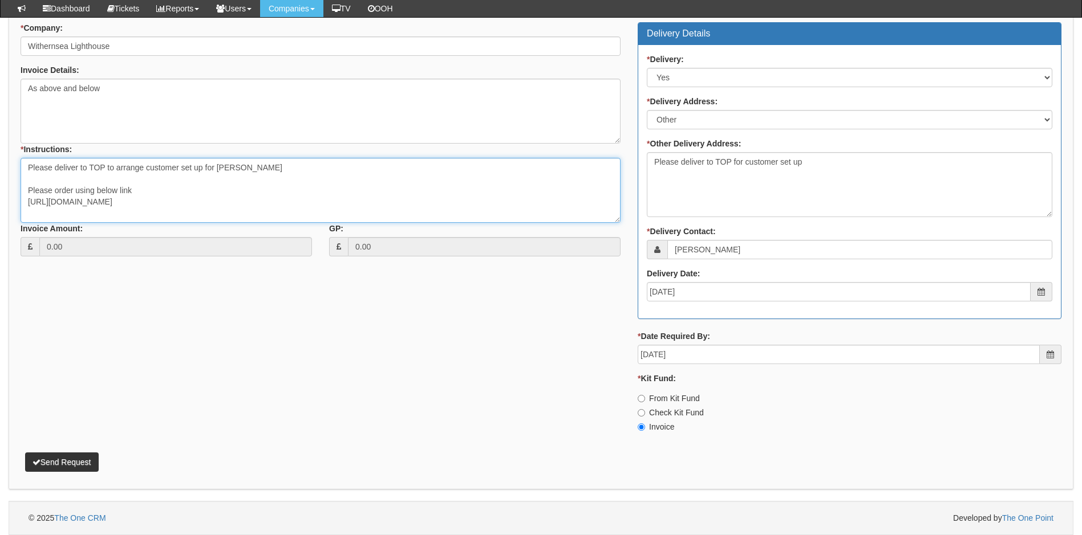
type textarea "Please deliver to TOP to arrange customer set up for Lyndsey Please order using…"
click at [70, 461] on button "Send Request" at bounding box center [62, 462] width 74 height 19
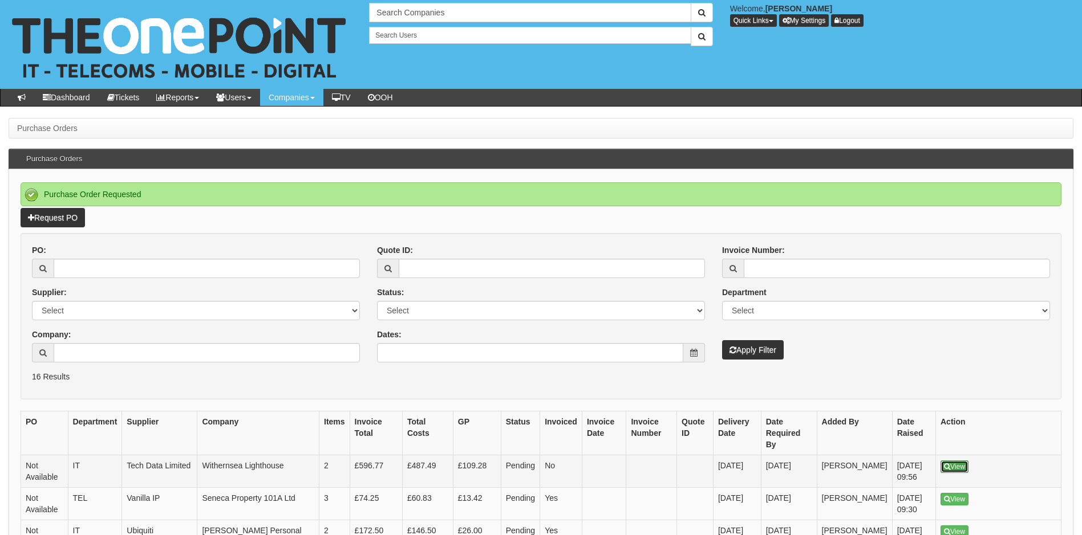
click at [956, 461] on link "View" at bounding box center [954, 467] width 28 height 13
